Goal: Check status: Check status

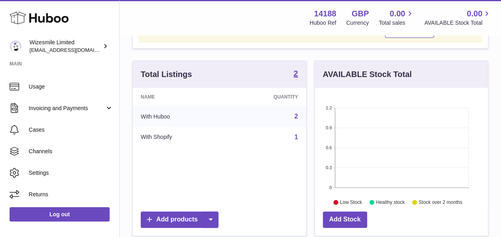
scroll to position [53, 0]
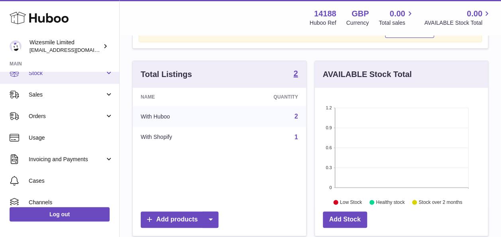
click at [82, 82] on link "Stock" at bounding box center [59, 73] width 119 height 22
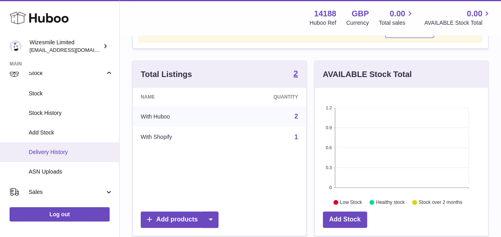
click at [92, 148] on span "Delivery History" at bounding box center [71, 152] width 84 height 8
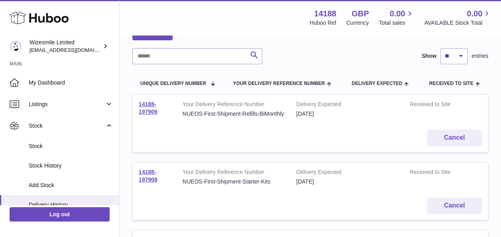
scroll to position [54, 0]
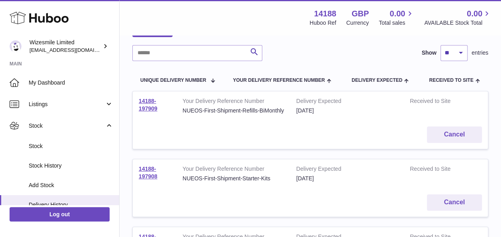
click at [149, 108] on link "14188-197909" at bounding box center [148, 105] width 19 height 14
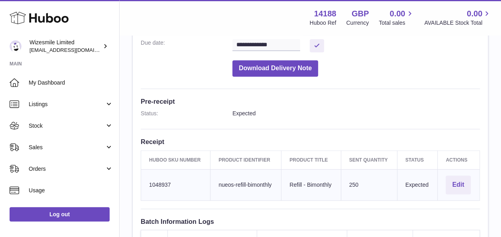
scroll to position [167, 0]
